Goal: Communication & Community: Connect with others

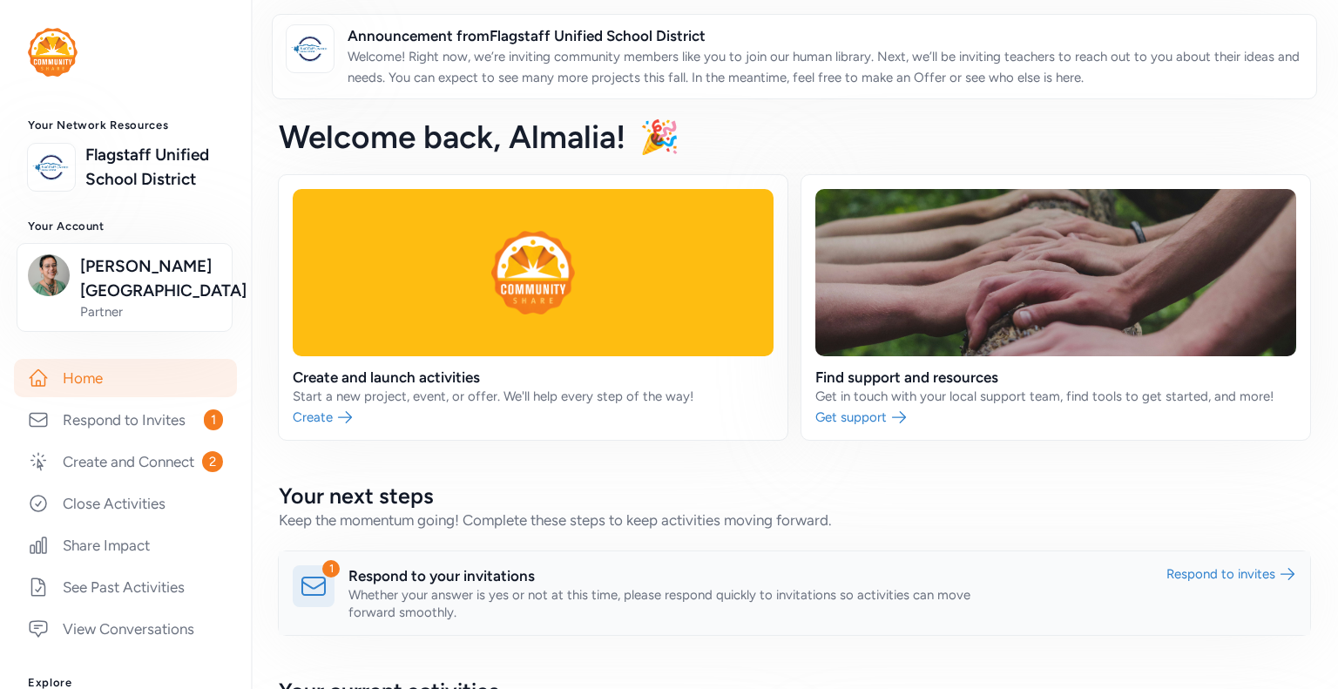
click at [625, 579] on link at bounding box center [794, 593] width 1031 height 84
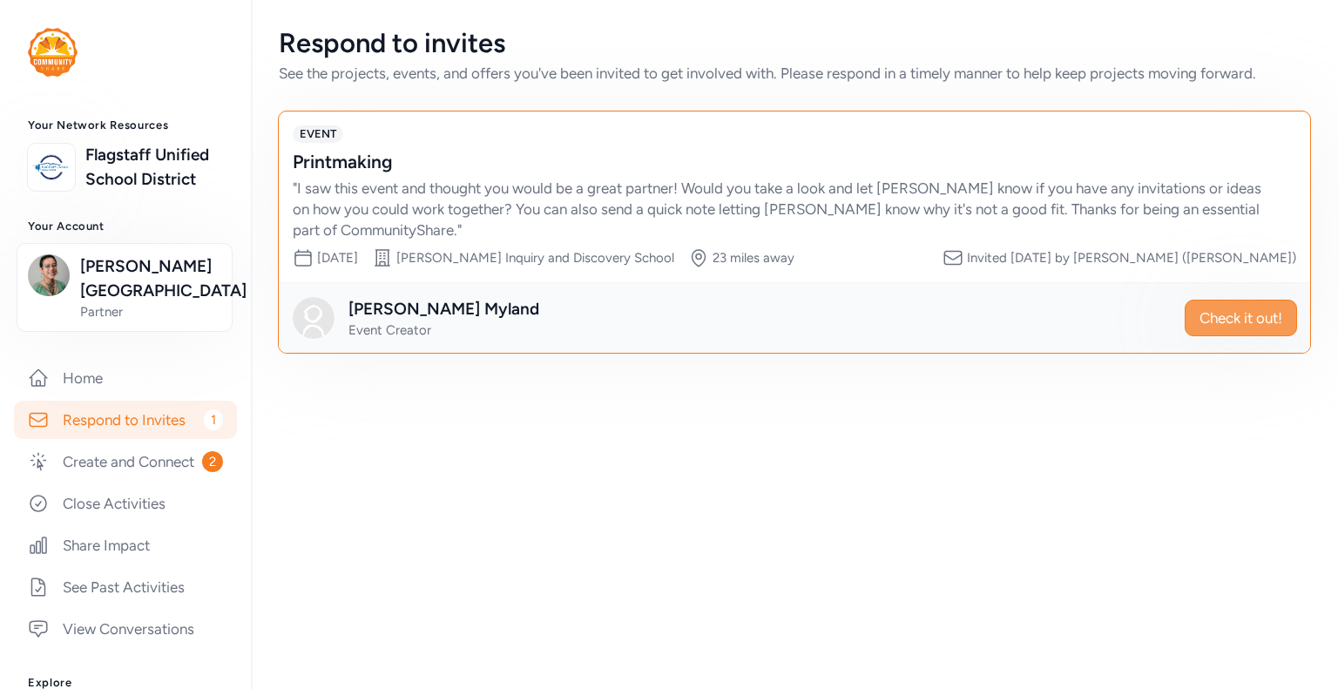
click at [1230, 327] on span "Check it out!" at bounding box center [1240, 317] width 83 height 21
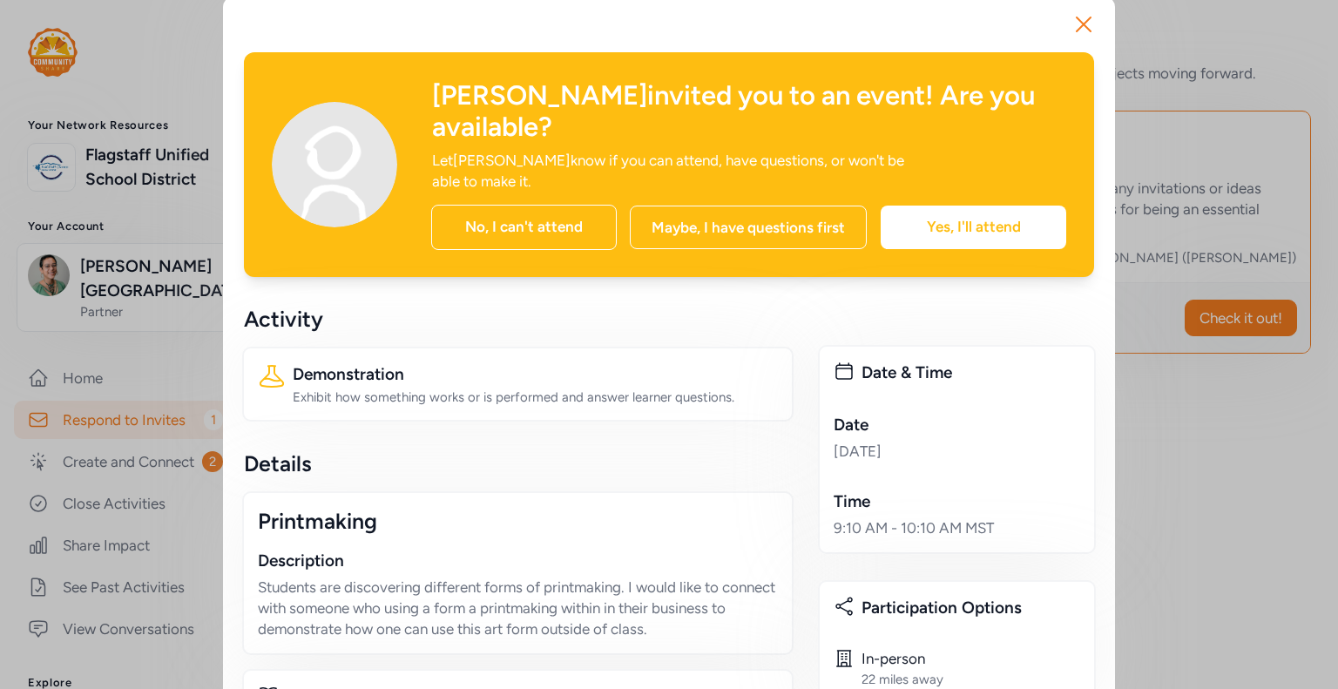
scroll to position [14, 0]
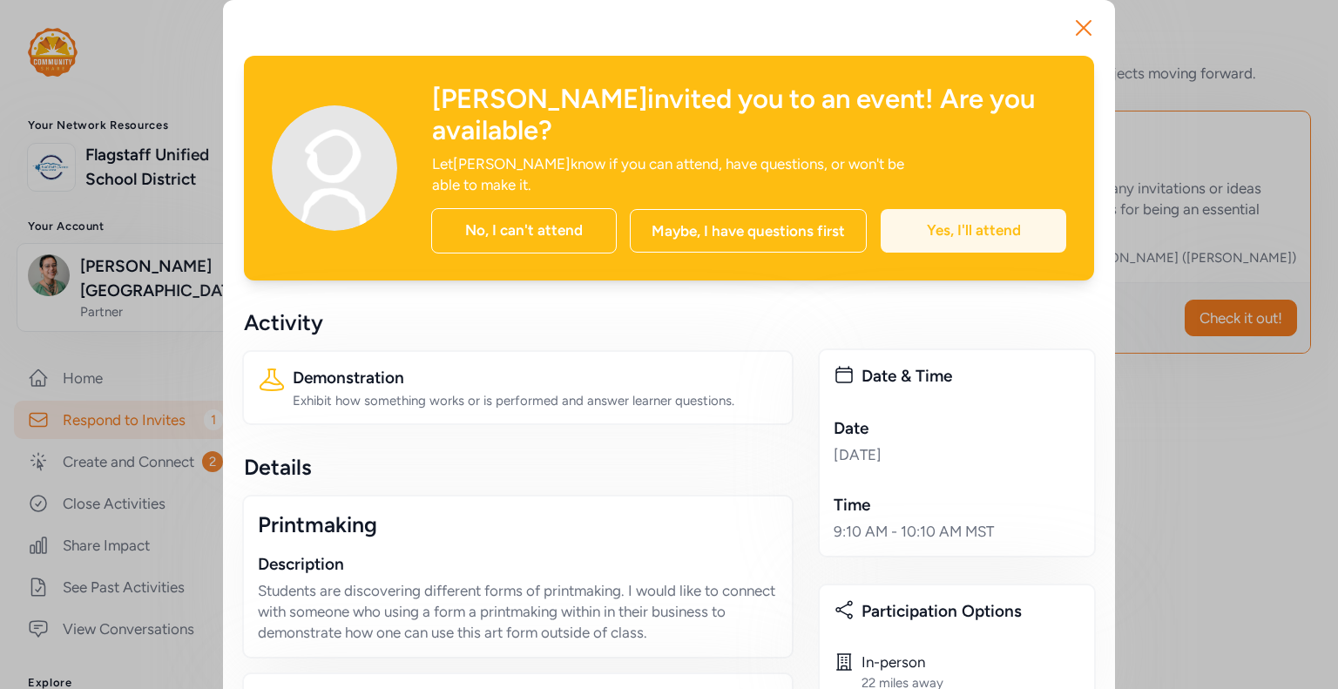
click at [921, 242] on div "Yes, I'll attend" at bounding box center [972, 231] width 185 height 44
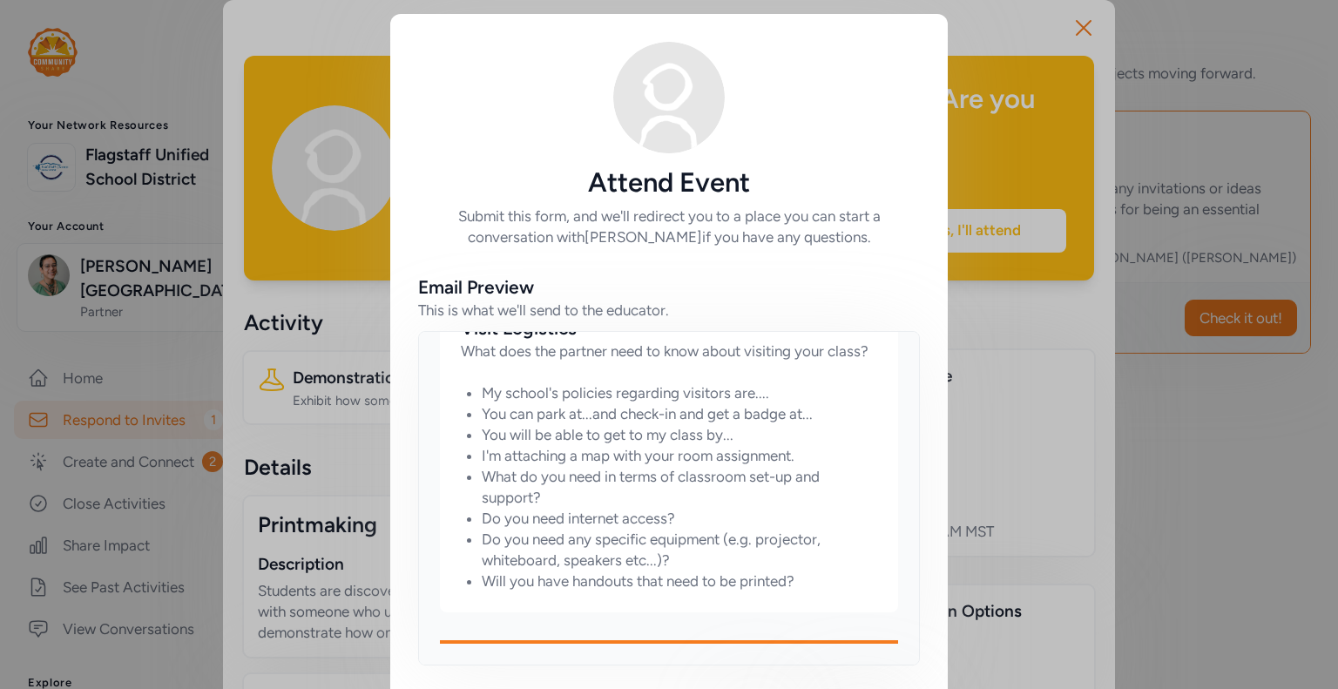
scroll to position [80, 0]
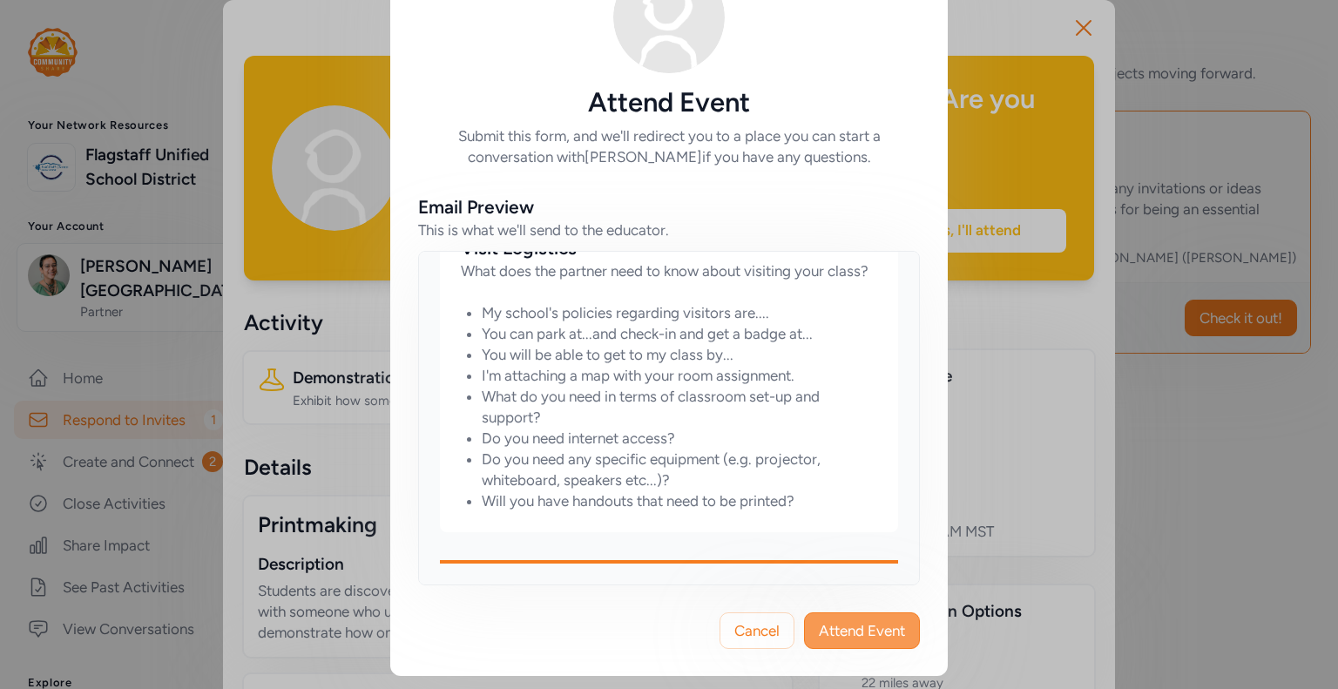
click at [864, 623] on span "Attend Event" at bounding box center [862, 630] width 86 height 21
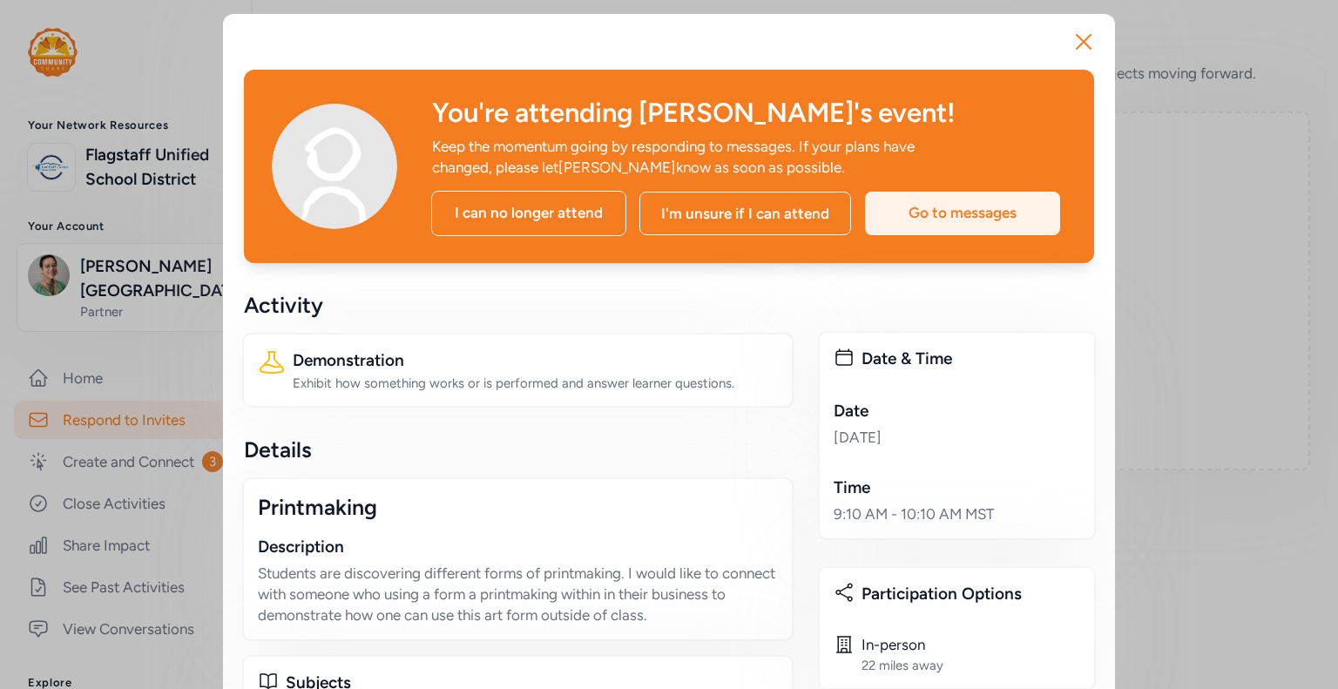
click at [972, 213] on div "Go to messages" at bounding box center [962, 214] width 195 height 44
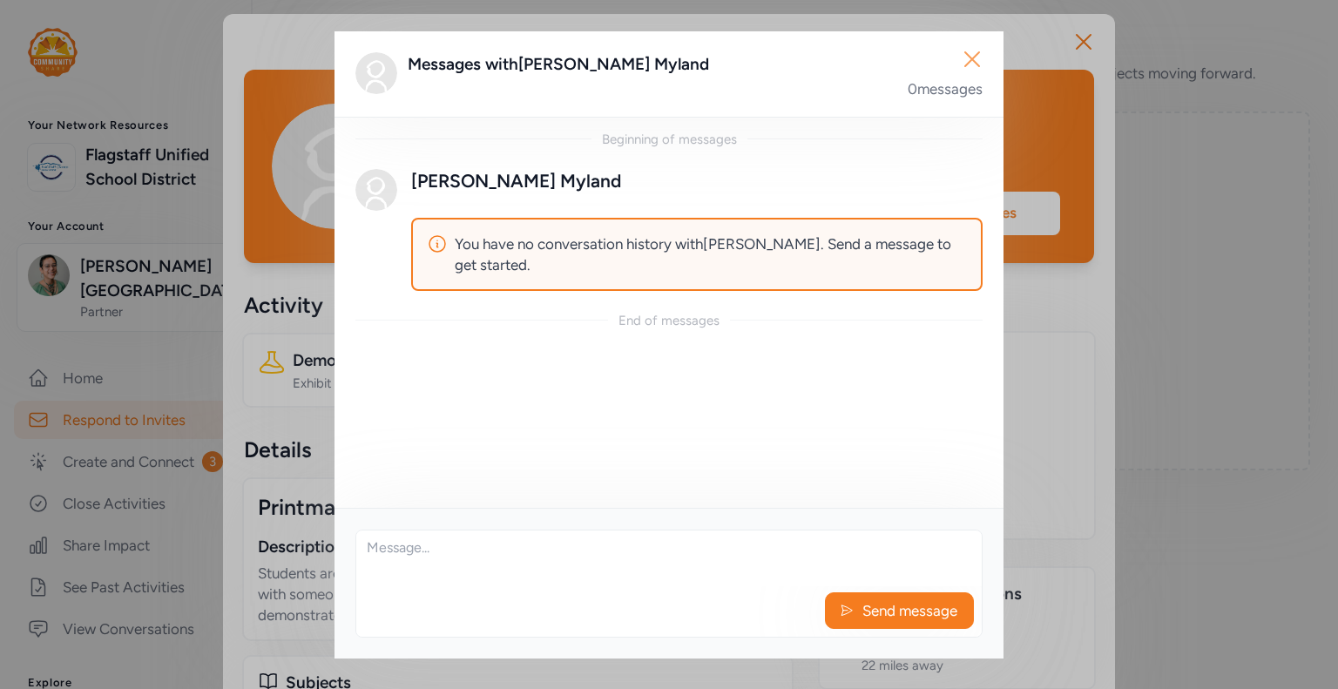
click at [979, 62] on icon "button" at bounding box center [972, 59] width 28 height 28
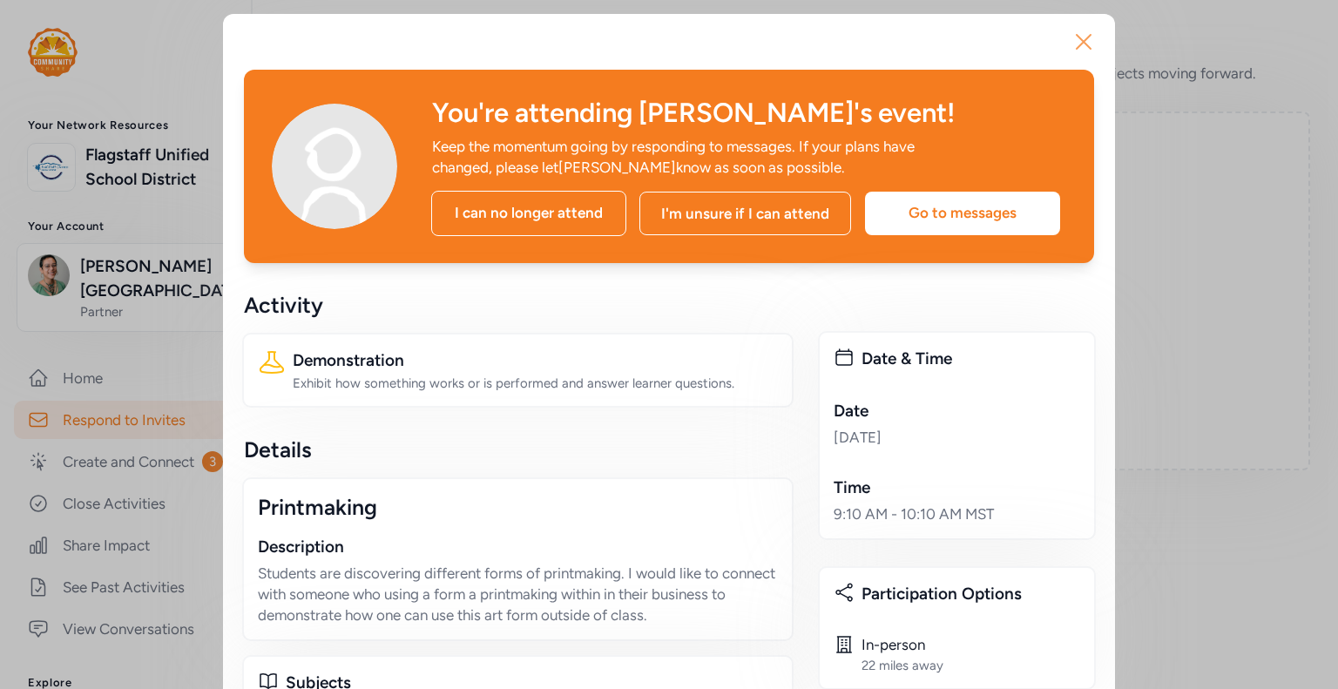
click at [1076, 43] on icon "button" at bounding box center [1083, 42] width 14 height 14
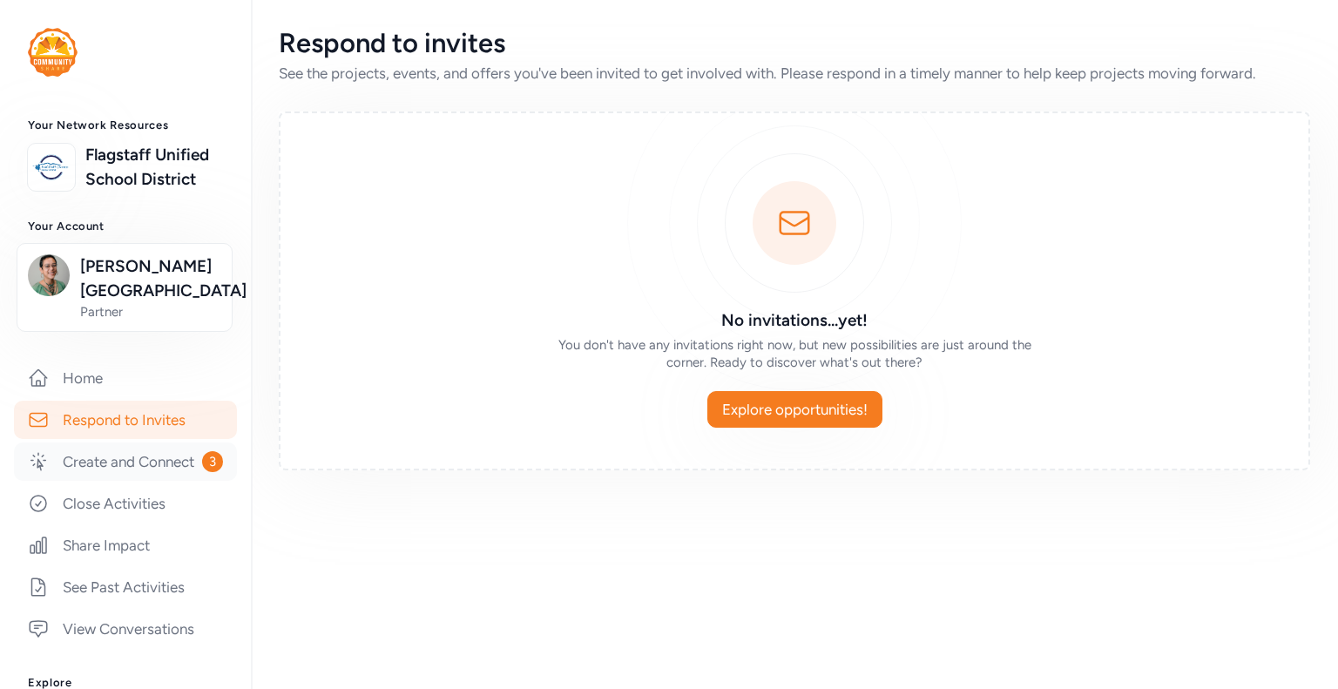
click at [139, 481] on link "Create and Connect 3" at bounding box center [125, 461] width 223 height 38
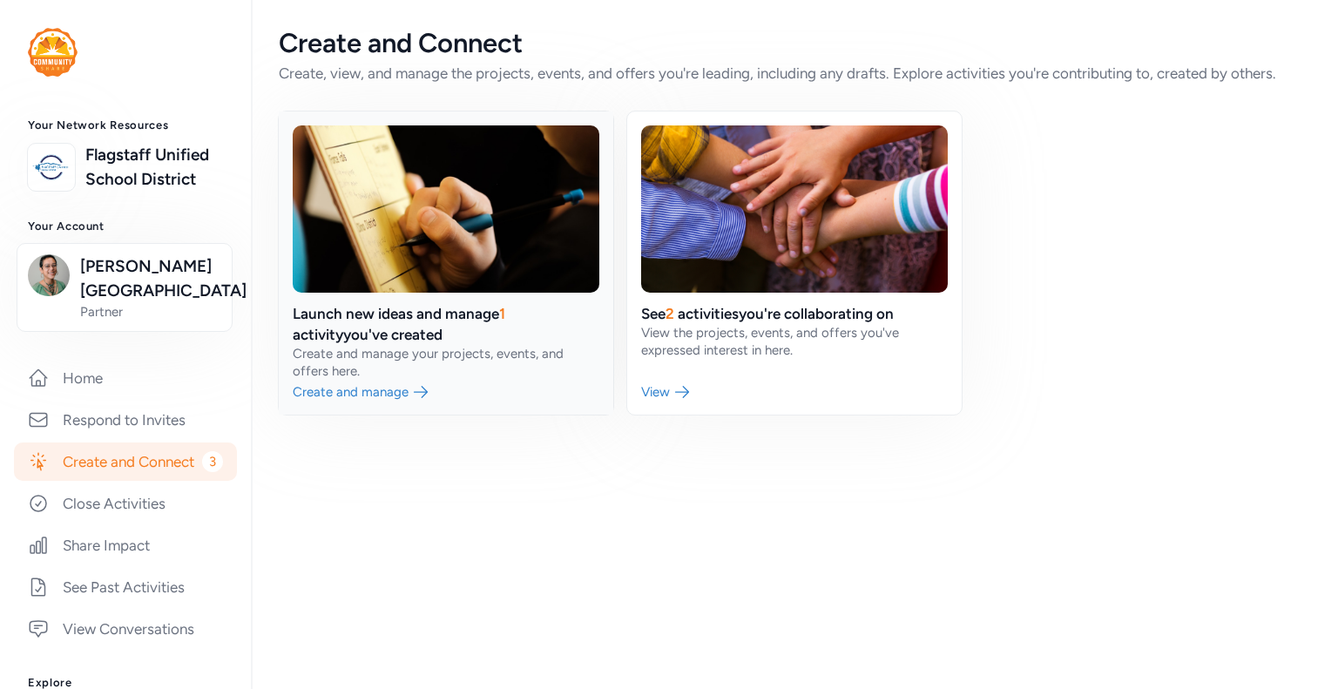
click at [436, 367] on link at bounding box center [446, 262] width 334 height 303
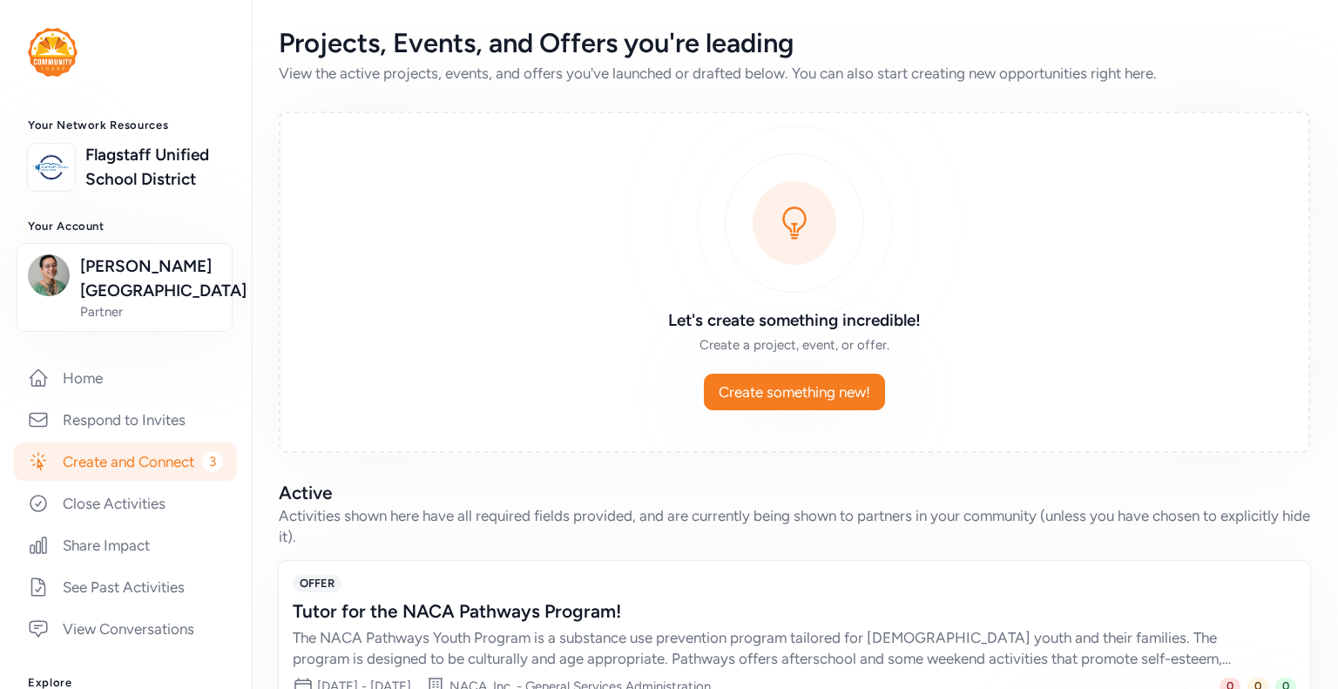
click at [105, 481] on link "Create and Connect 3" at bounding box center [125, 461] width 223 height 38
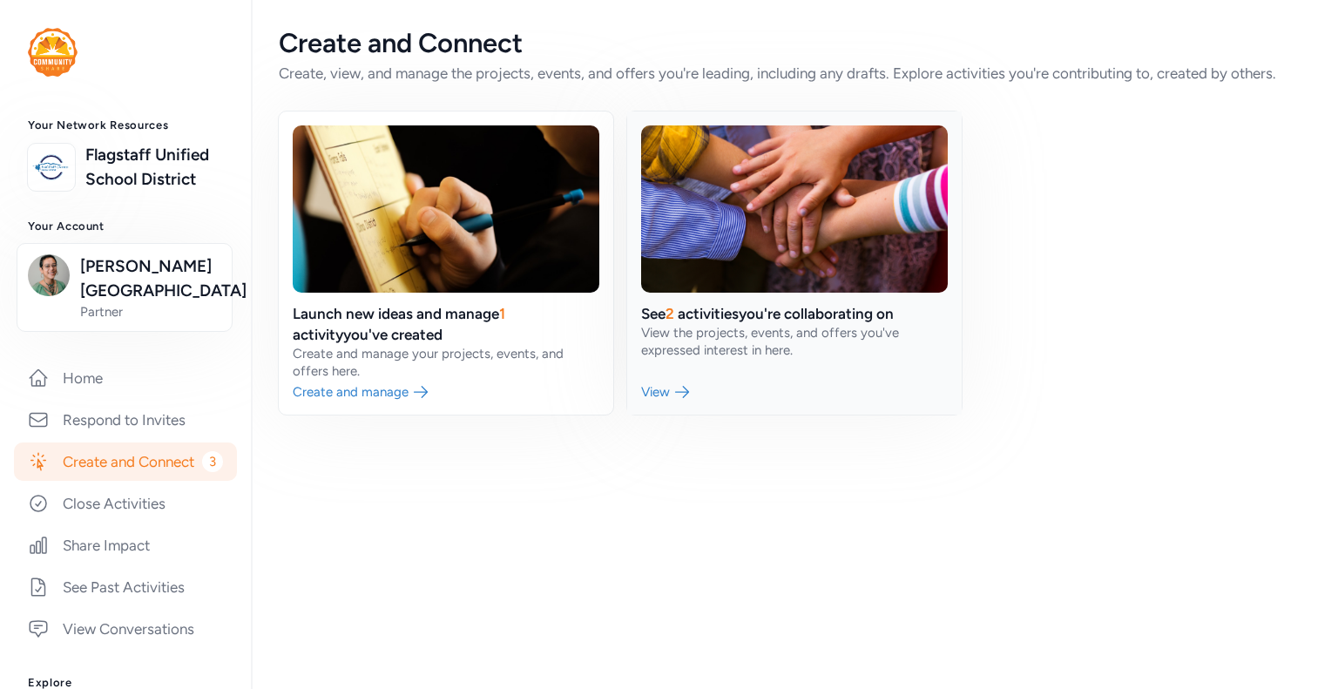
click at [728, 301] on link at bounding box center [794, 262] width 334 height 303
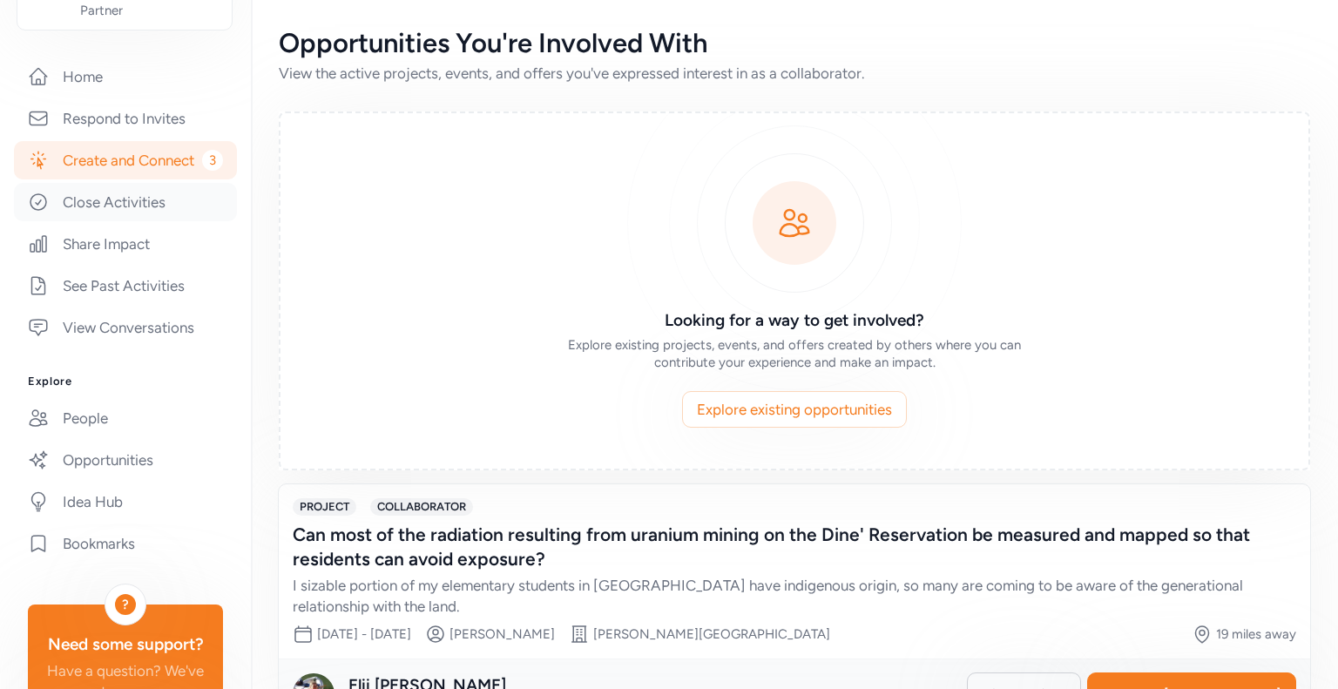
scroll to position [305, 0]
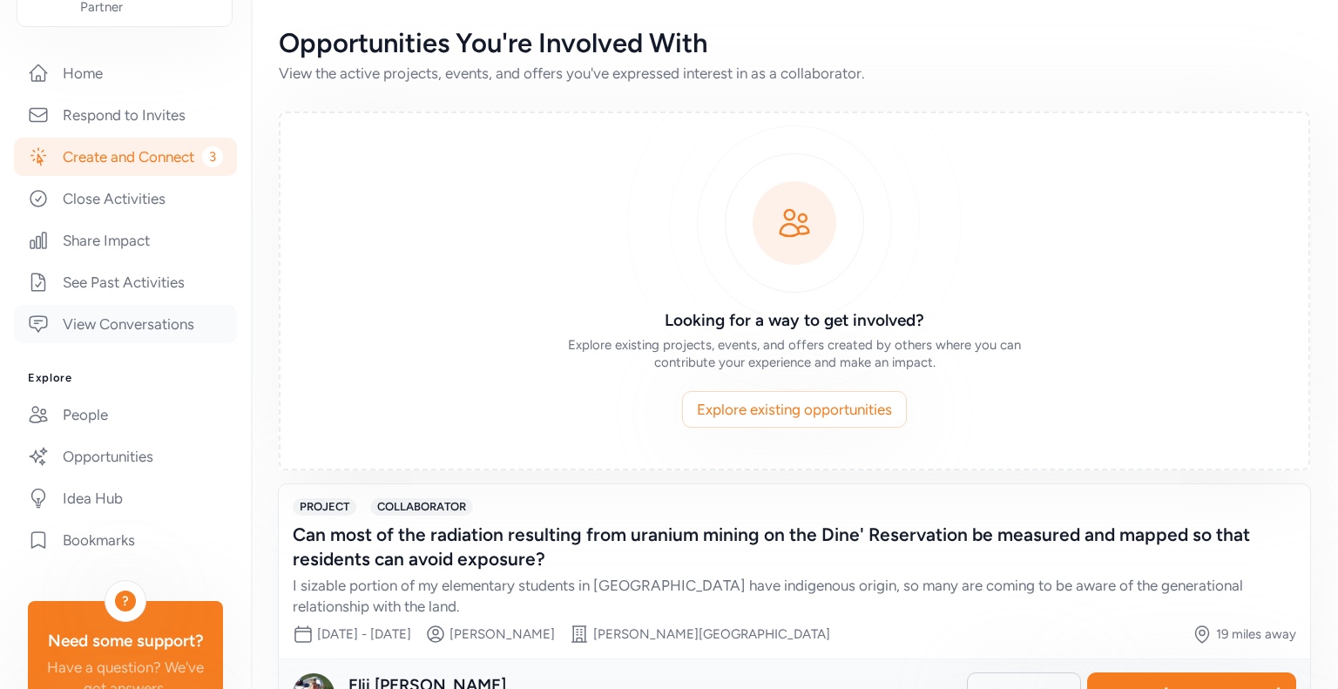
click at [146, 343] on link "View Conversations" at bounding box center [125, 324] width 223 height 38
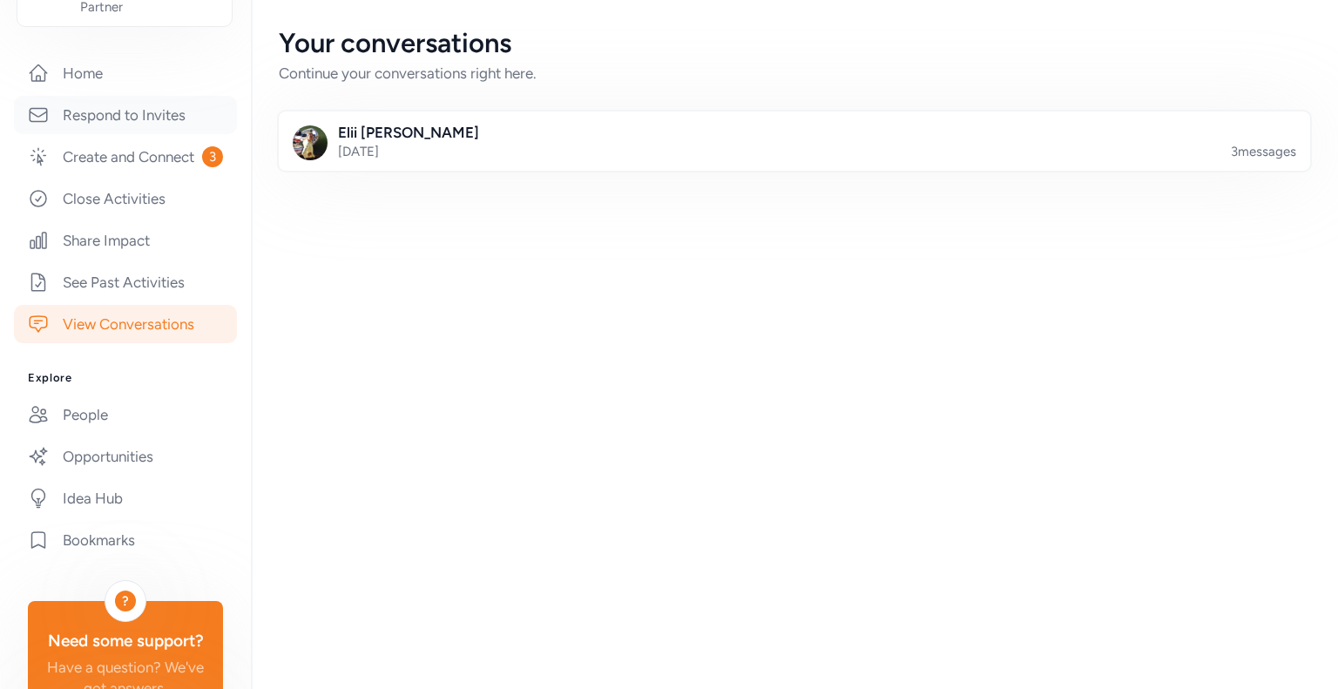
click at [164, 134] on link "Respond to Invites" at bounding box center [125, 115] width 223 height 38
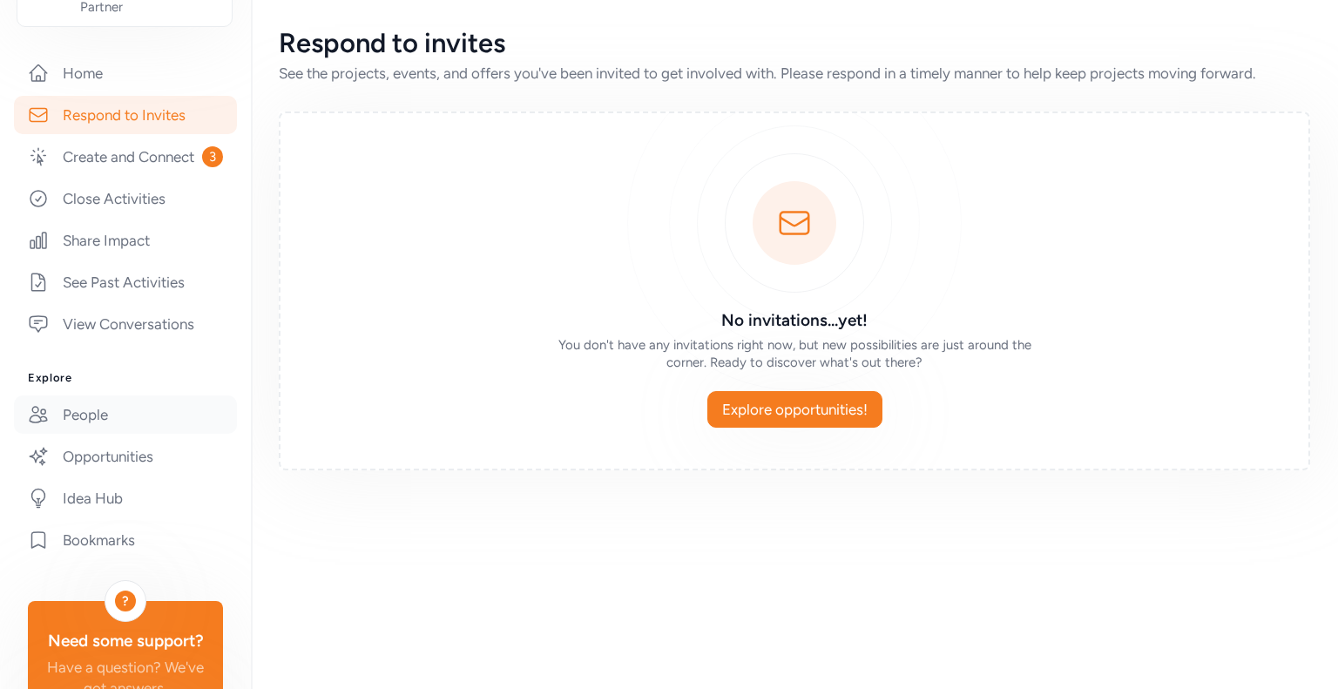
click at [121, 434] on link "People" at bounding box center [125, 414] width 223 height 38
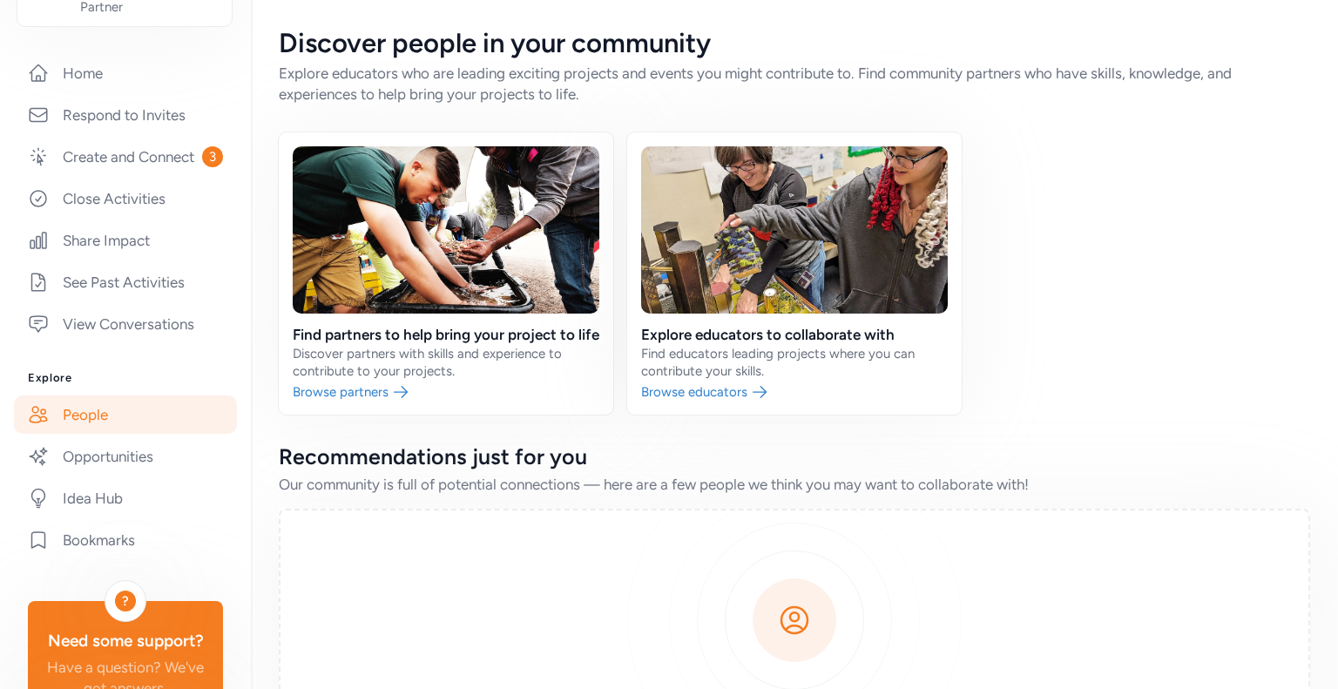
click at [147, 118] on div "Home Respond to Invites Create and Connect 3 Close Activities Share Impact See …" at bounding box center [125, 198] width 195 height 289
click at [145, 92] on link "Home" at bounding box center [125, 73] width 223 height 38
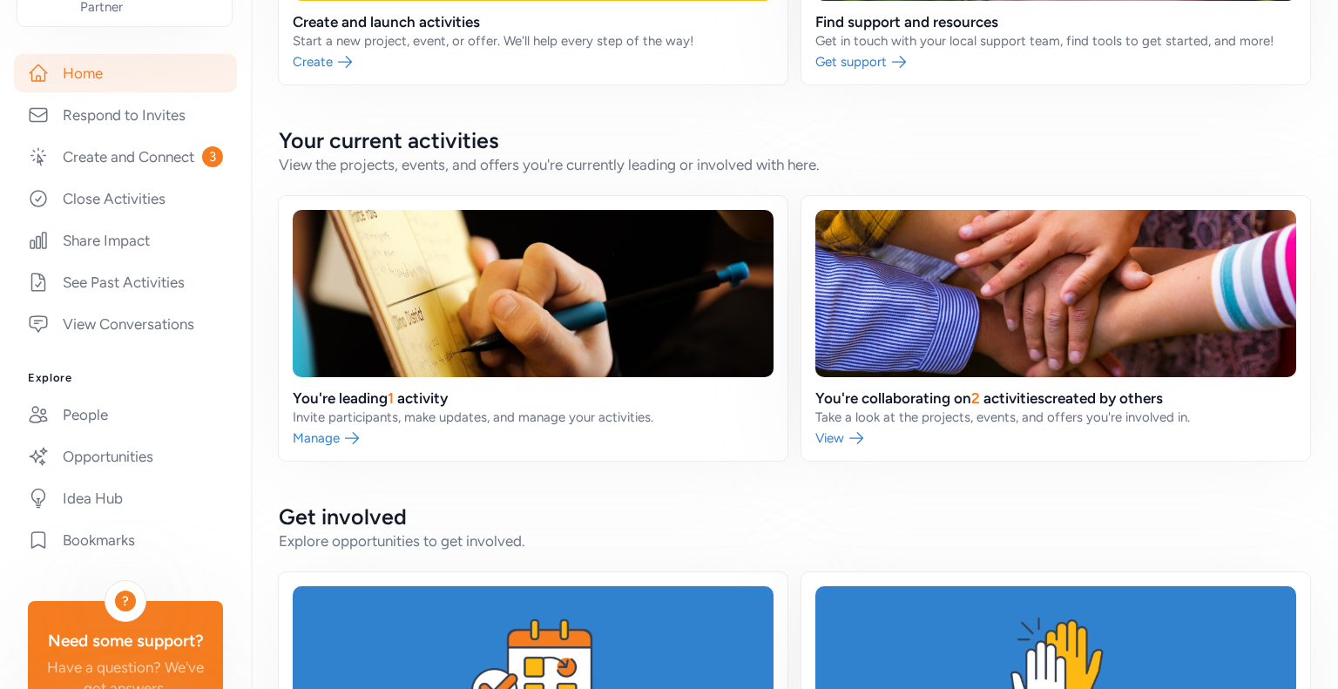
scroll to position [446, 0]
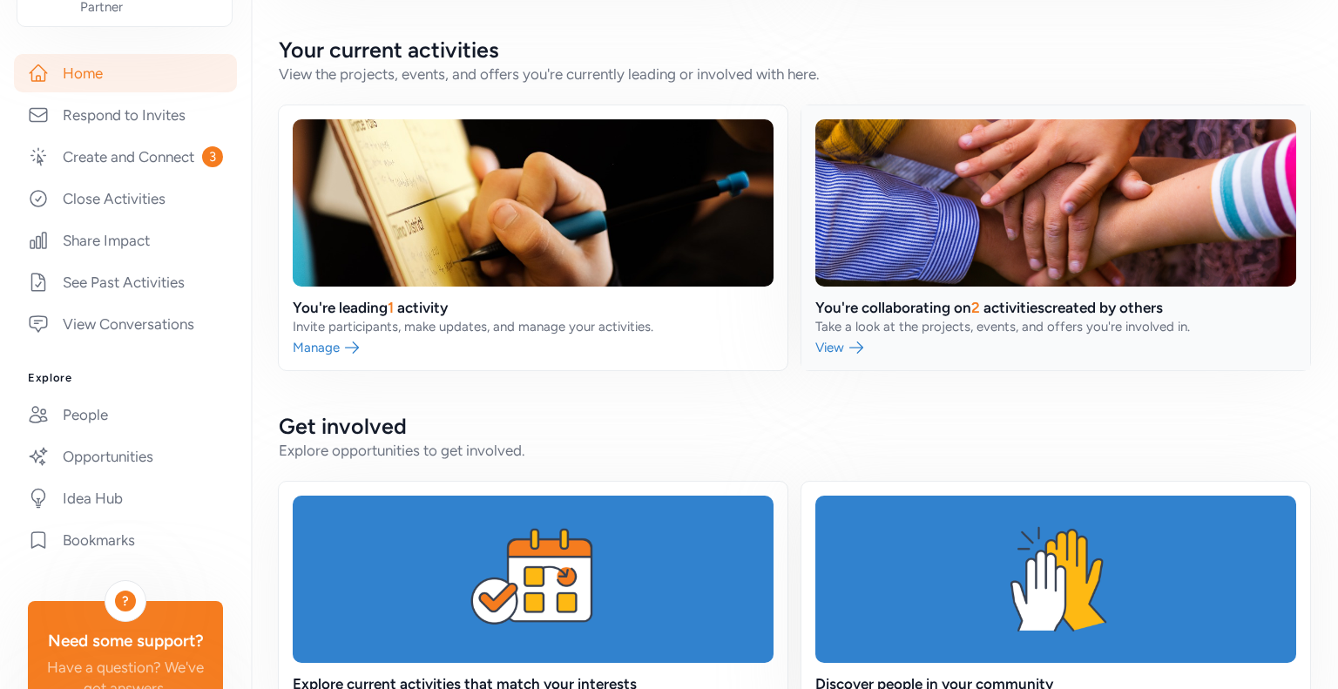
click at [913, 320] on link at bounding box center [1055, 237] width 509 height 265
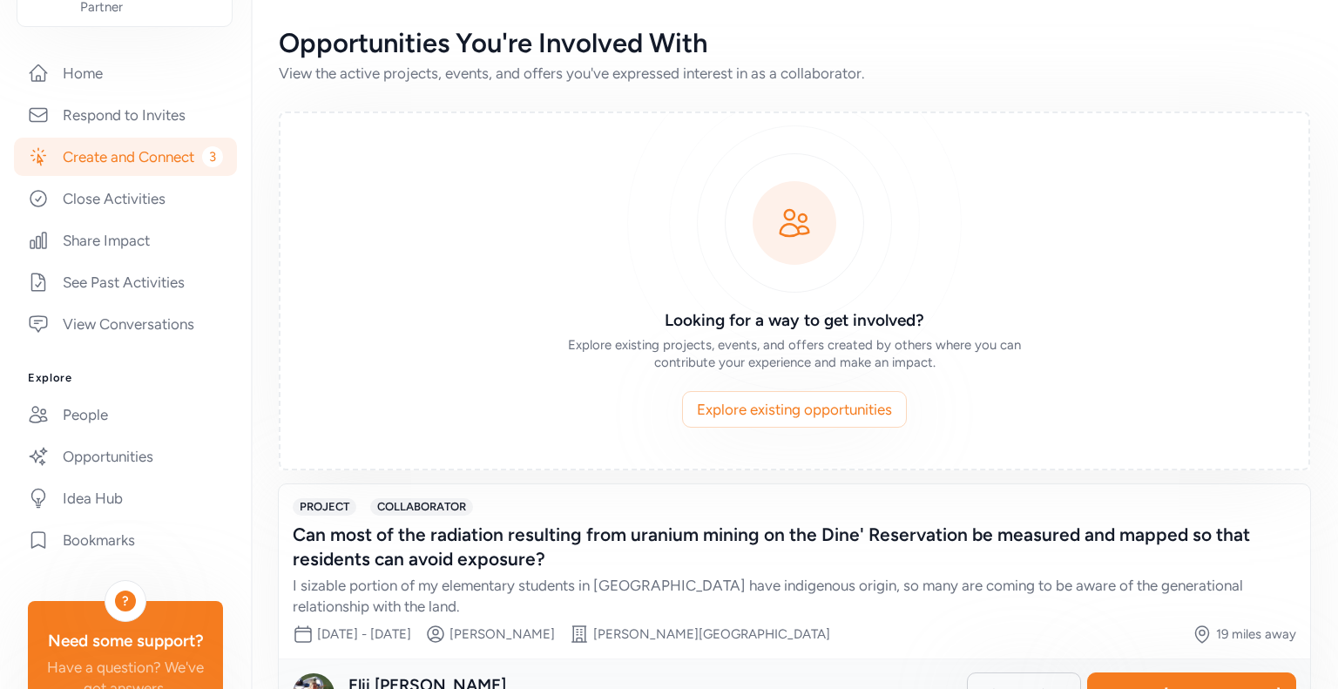
scroll to position [301, 0]
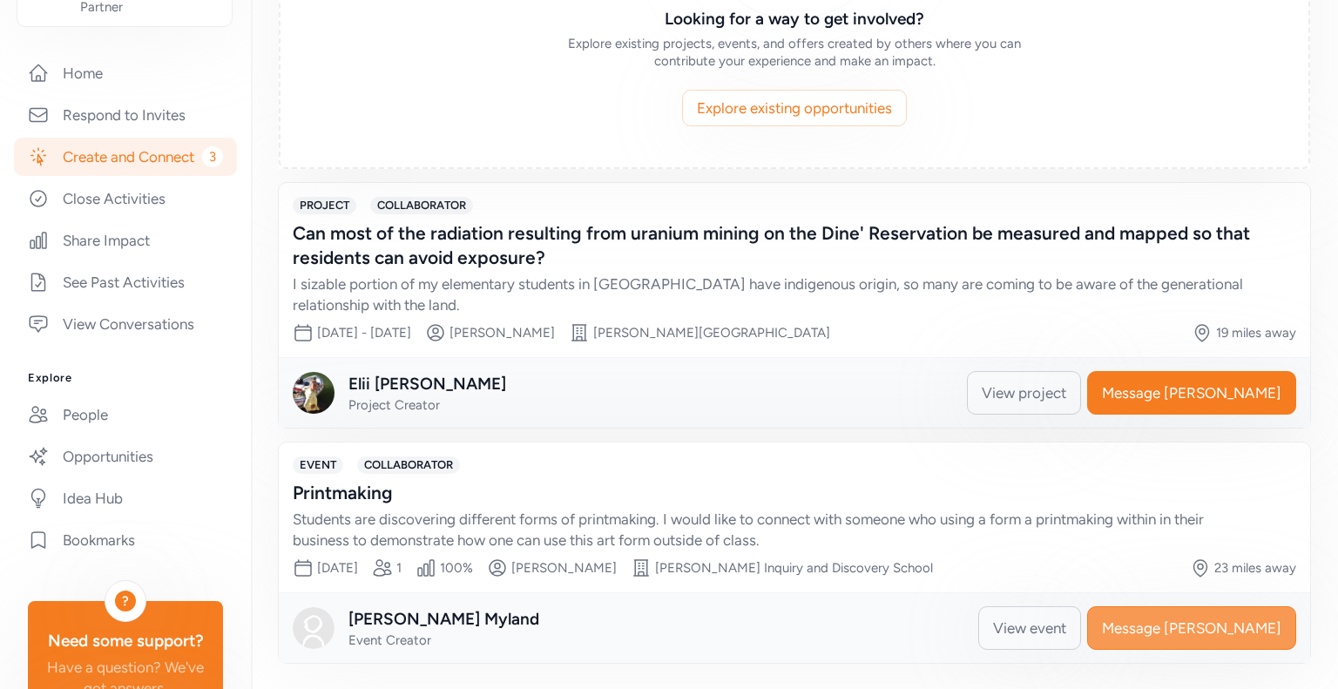
click at [1149, 626] on span "Message Samantha" at bounding box center [1191, 627] width 179 height 21
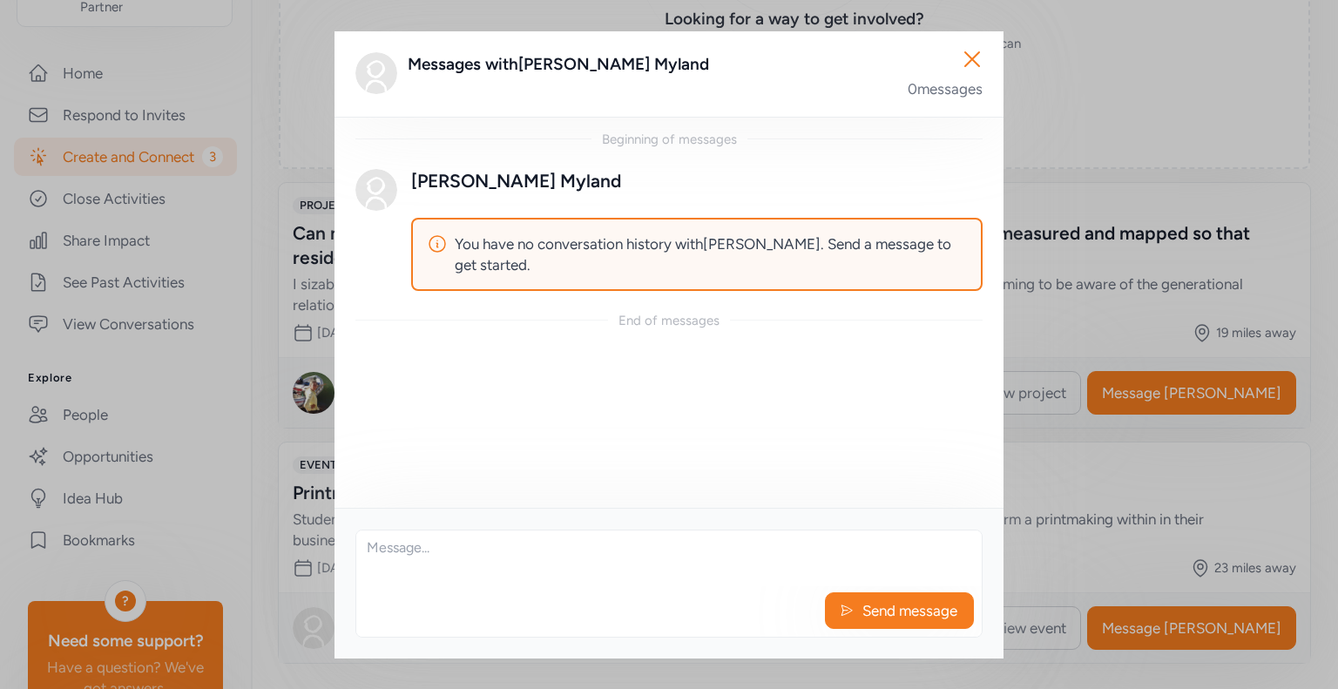
click at [735, 553] on textarea at bounding box center [668, 558] width 625 height 56
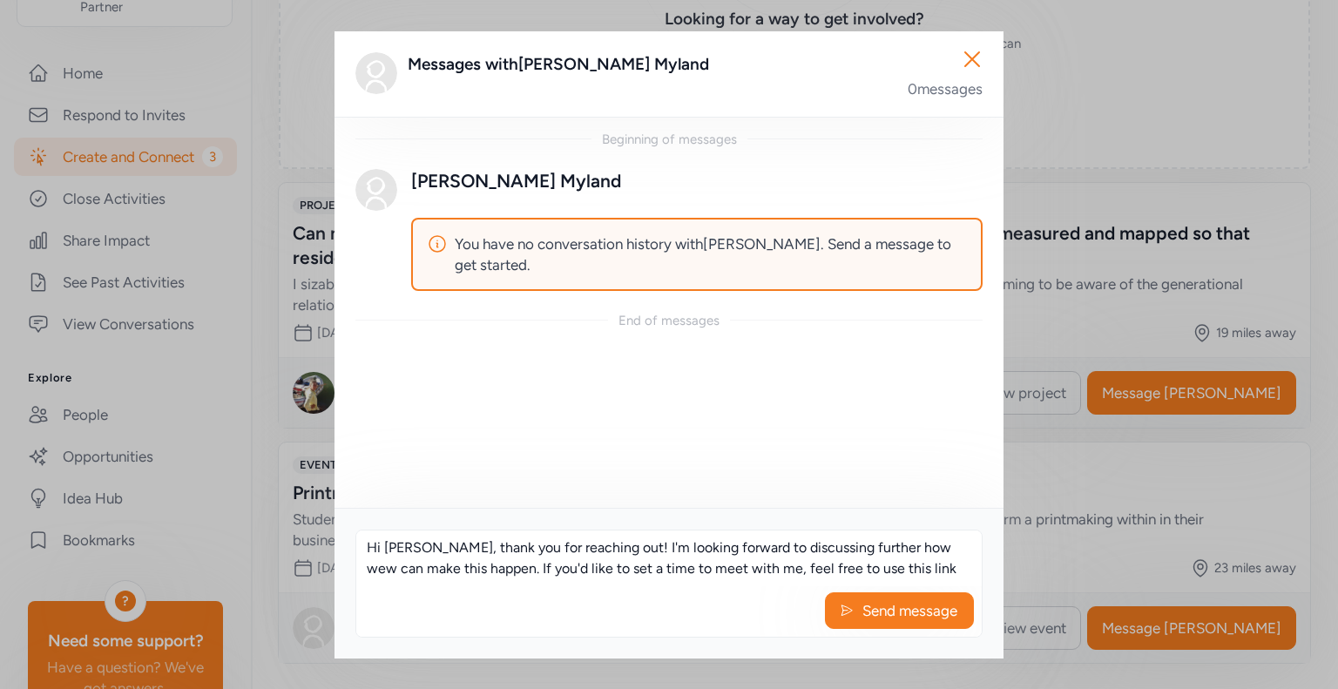
click at [937, 546] on textarea "Hi Samantha, thank you for reaching out! I'm looking forward to discussing furt…" at bounding box center [668, 558] width 625 height 56
click at [930, 570] on textarea "Hi Samantha, thank you for reaching out! I'm looking forward to discussing furt…" at bounding box center [668, 558] width 625 height 56
paste textarea "https://outlook-sdf.office.com/bookwithme/user/cfa95bc049d342428d36a647d78e3ebb…"
drag, startPoint x: 368, startPoint y: 558, endPoint x: 704, endPoint y: 664, distance: 351.7
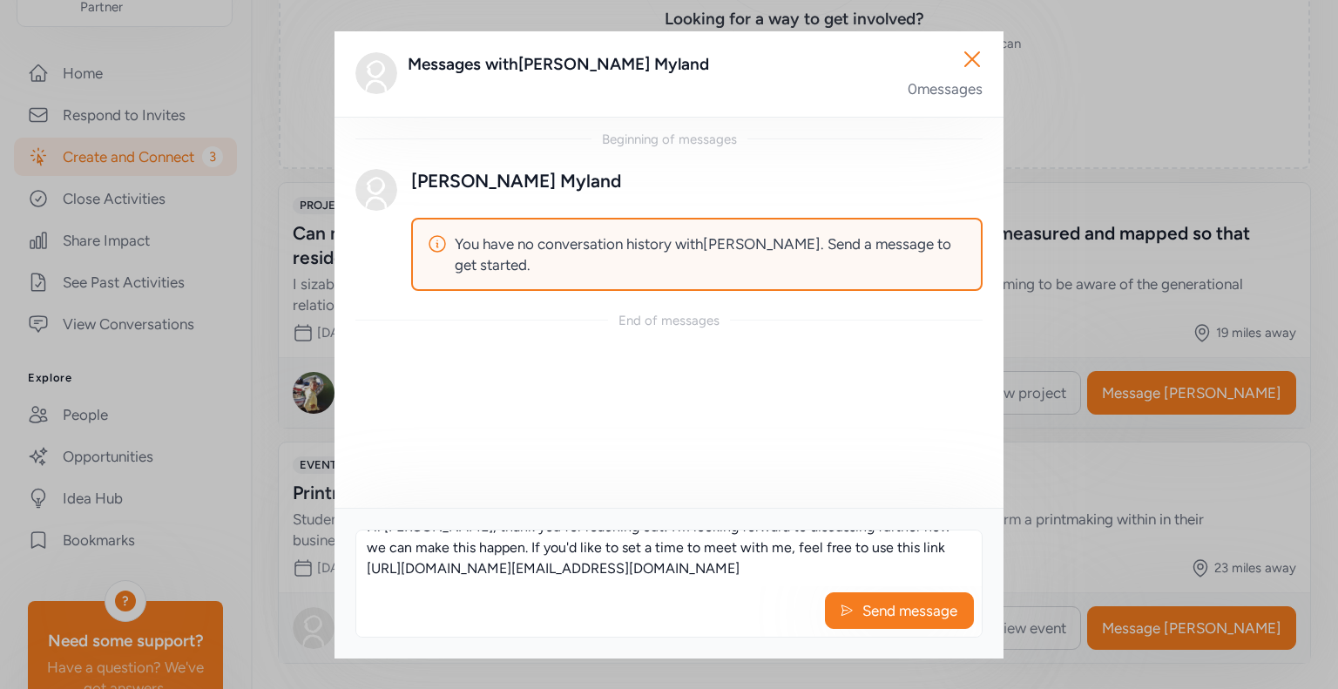
click at [704, 664] on div "Close Messages with Samantha Myland 0 messages Beginning of messages Samantha M…" at bounding box center [669, 344] width 1338 height 689
paste textarea "https://outlook.office.com/bookwithme/user/cfa95bc049d342428d36a647d78e3ebb@nac…"
type textarea "Hi Samantha, thank you for reaching out! I'm looking forward to discussing furt…"
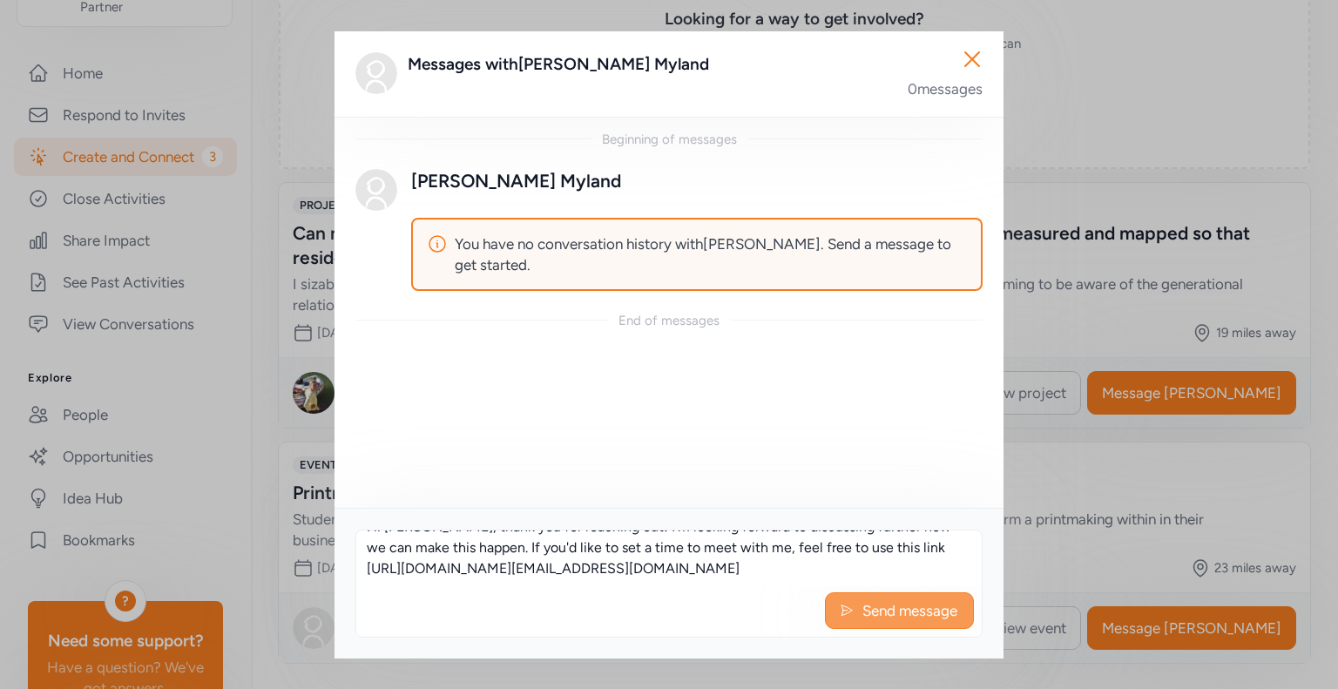
click at [902, 612] on span "Send message" at bounding box center [909, 610] width 98 height 21
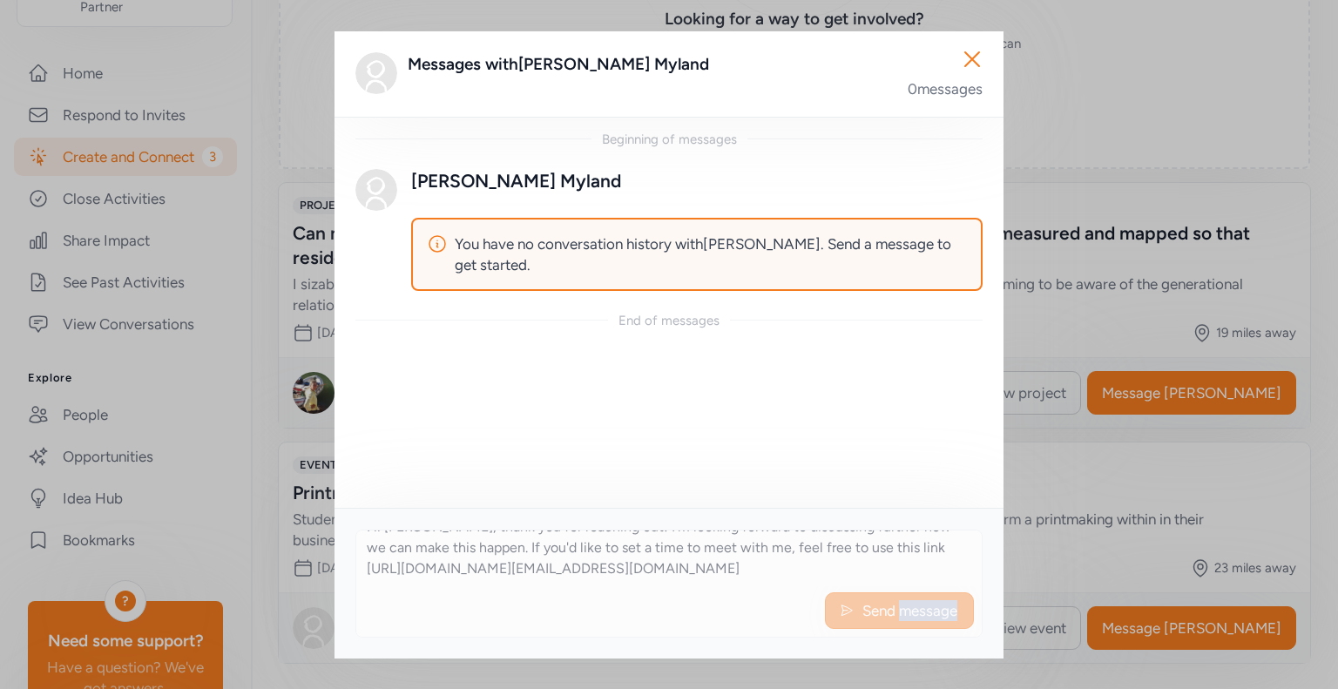
click at [902, 612] on div "Hi Samantha, thank you for reaching out! I'm looking forward to discussing furt…" at bounding box center [668, 583] width 627 height 108
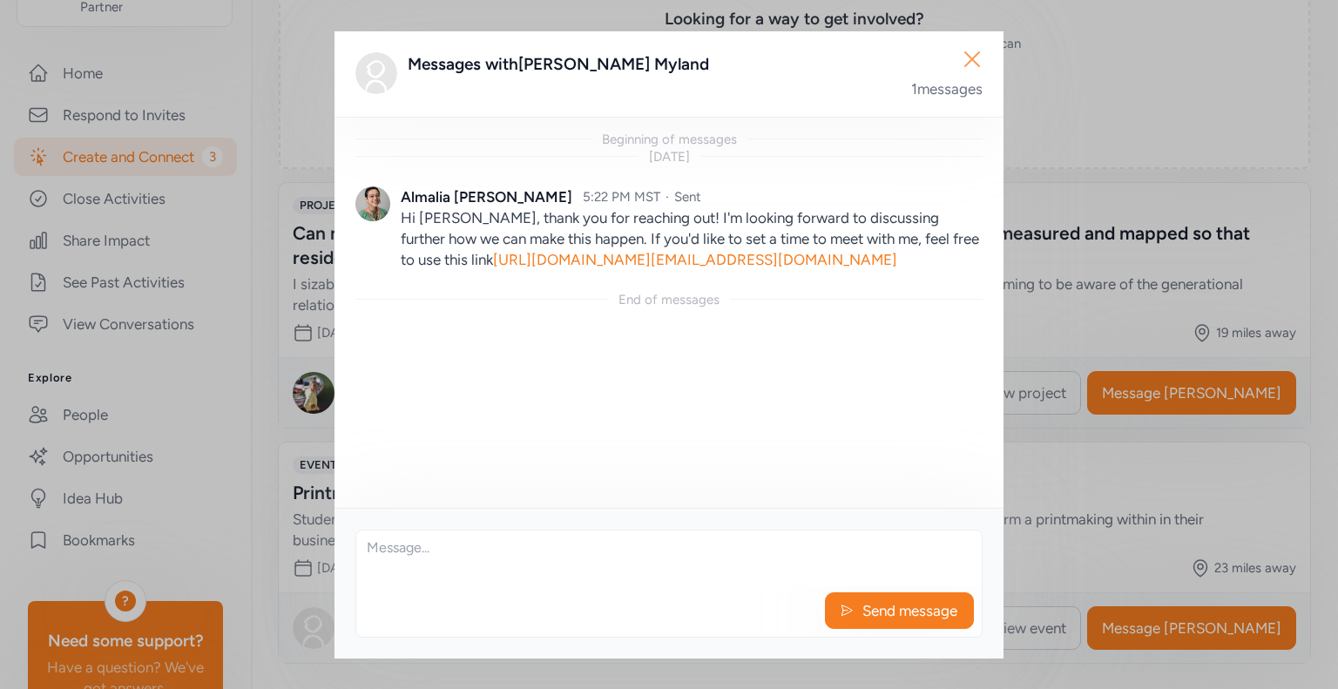
click at [973, 62] on icon "button" at bounding box center [972, 59] width 28 height 28
